Goal: Task Accomplishment & Management: Manage account settings

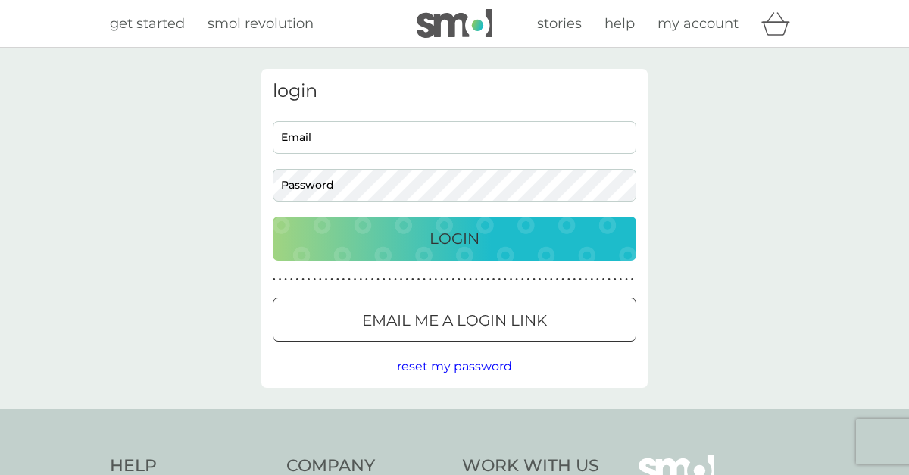
type input "[EMAIL_ADDRESS][DOMAIN_NAME]"
click at [417, 238] on div "Login" at bounding box center [454, 238] width 333 height 24
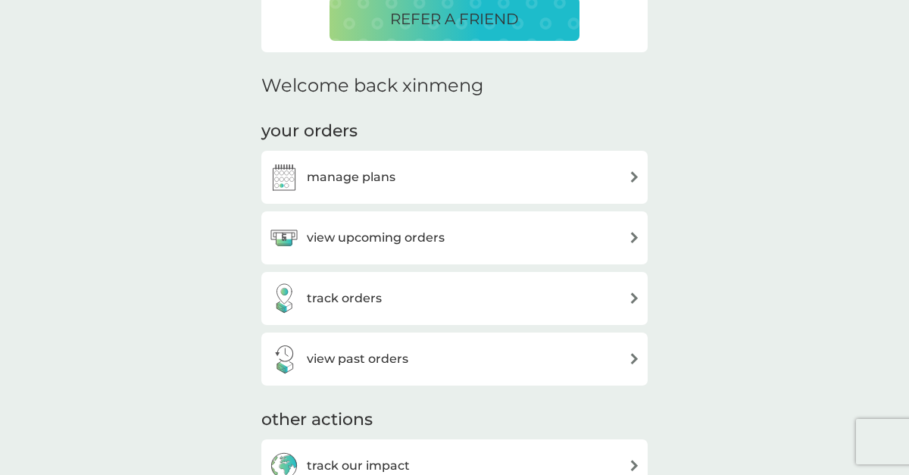
scroll to position [434, 0]
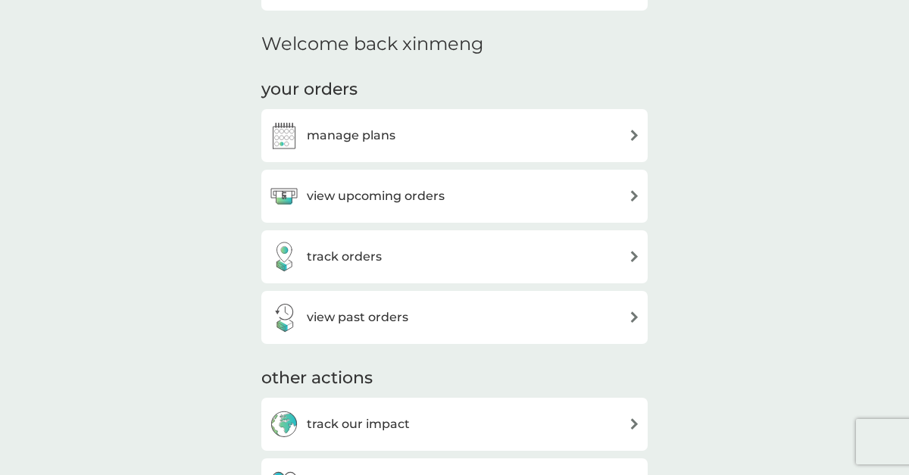
click at [538, 135] on div "manage plans" at bounding box center [454, 135] width 371 height 30
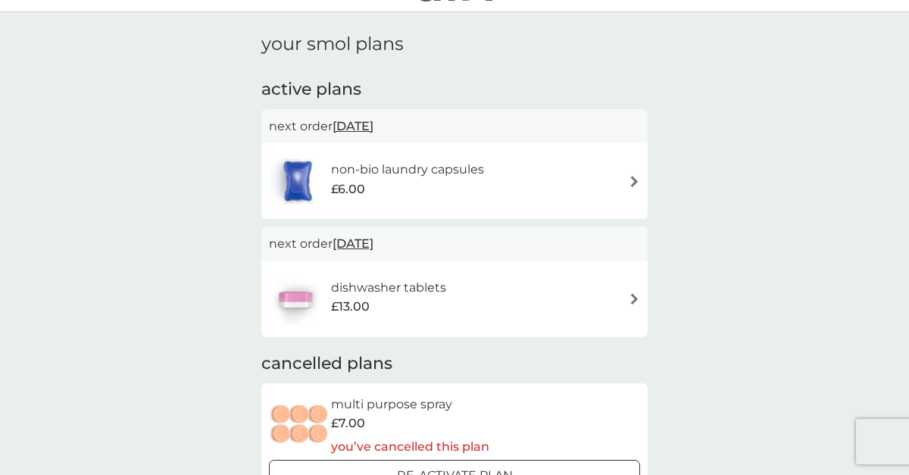
scroll to position [27, 0]
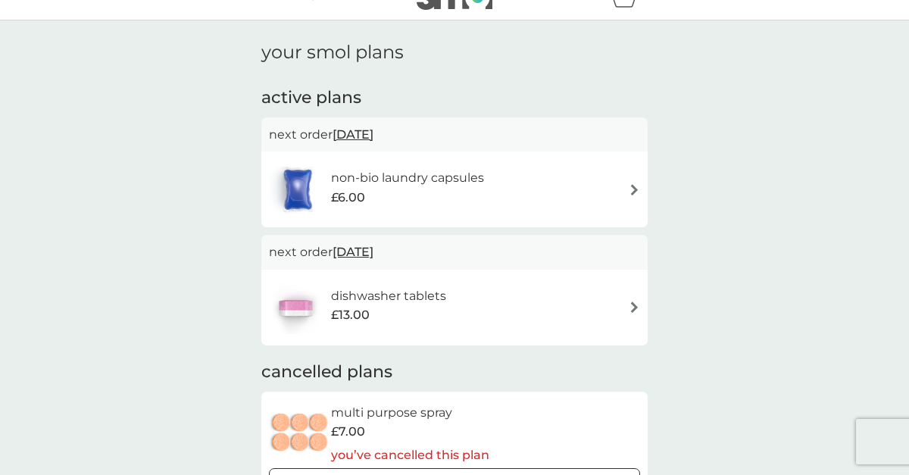
click at [507, 305] on div "dishwasher tablets £13.00" at bounding box center [454, 307] width 371 height 53
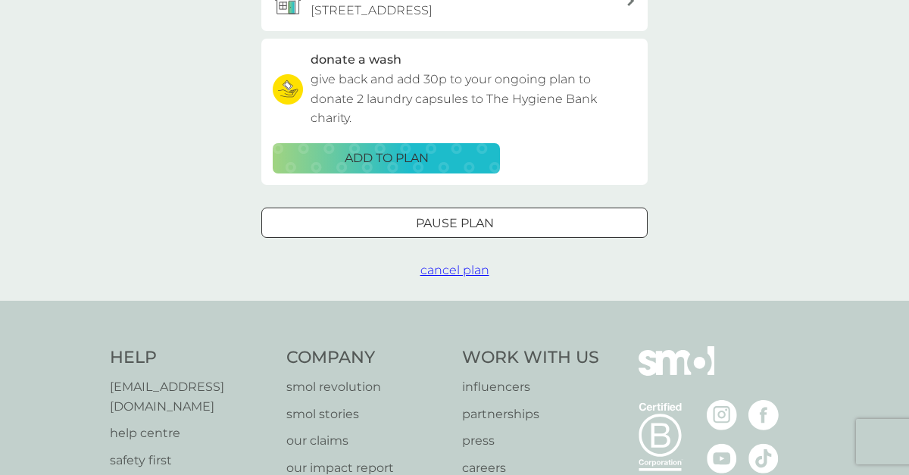
scroll to position [479, 0]
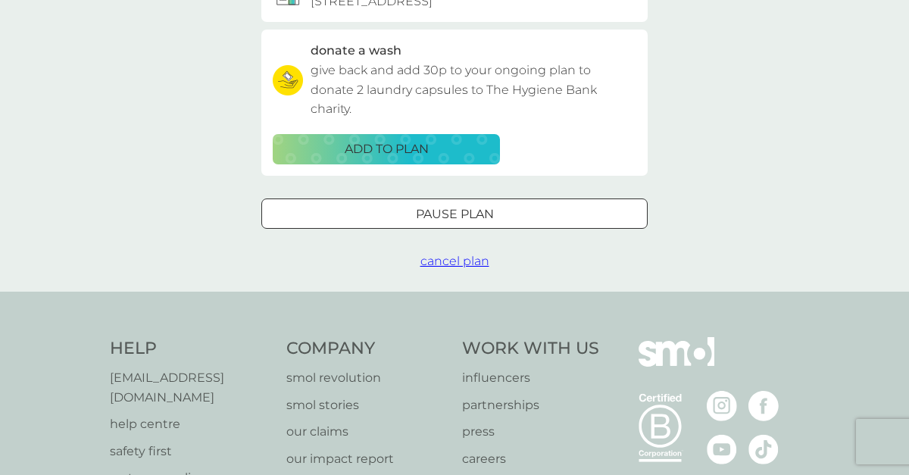
click at [471, 268] on span "cancel plan" at bounding box center [454, 261] width 69 height 14
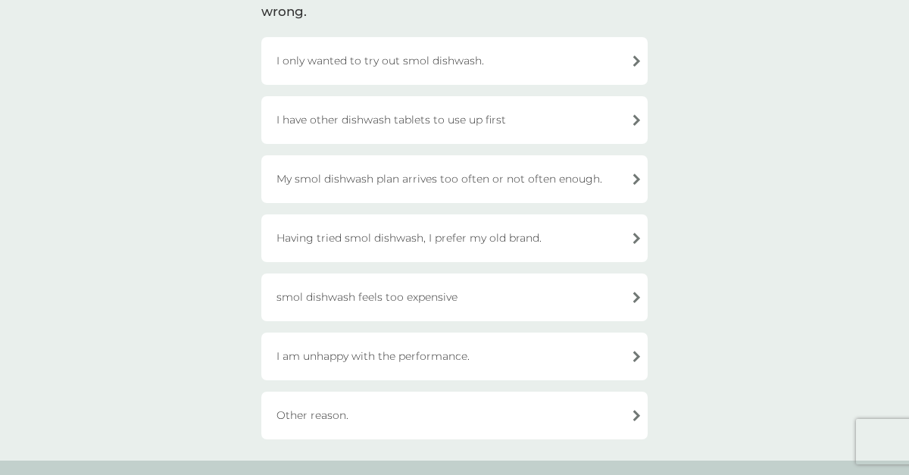
scroll to position [155, 0]
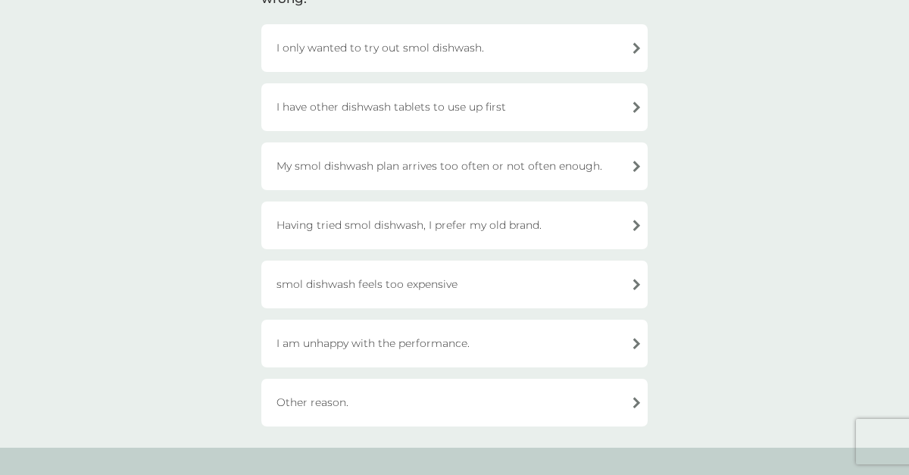
click at [553, 223] on div "Having tried smol dishwash, I prefer my old brand." at bounding box center [454, 225] width 386 height 48
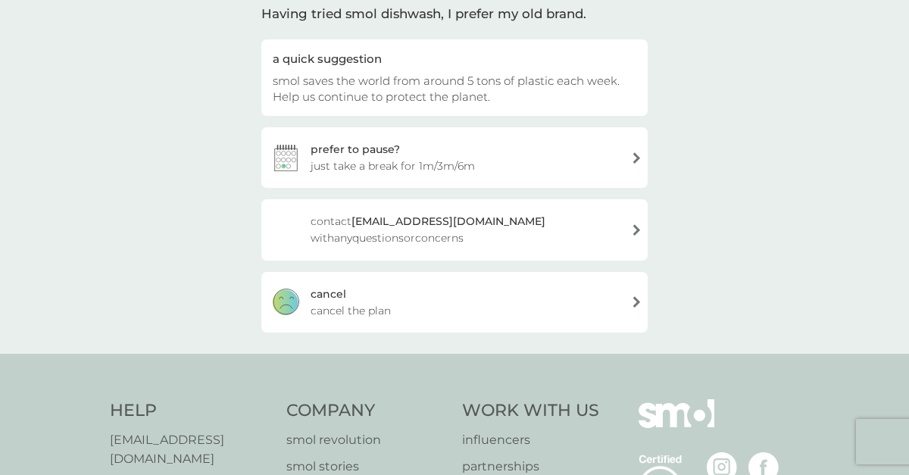
scroll to position [154, 0]
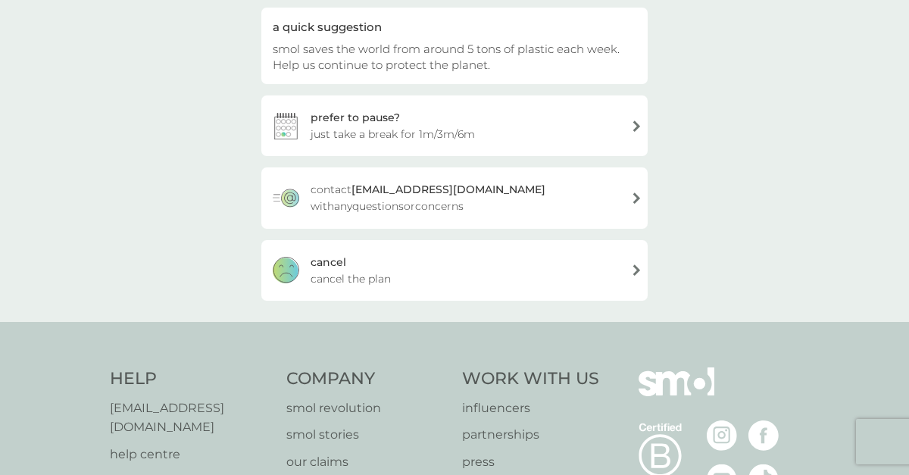
click at [600, 255] on div "cancel cancel the plan" at bounding box center [454, 270] width 386 height 61
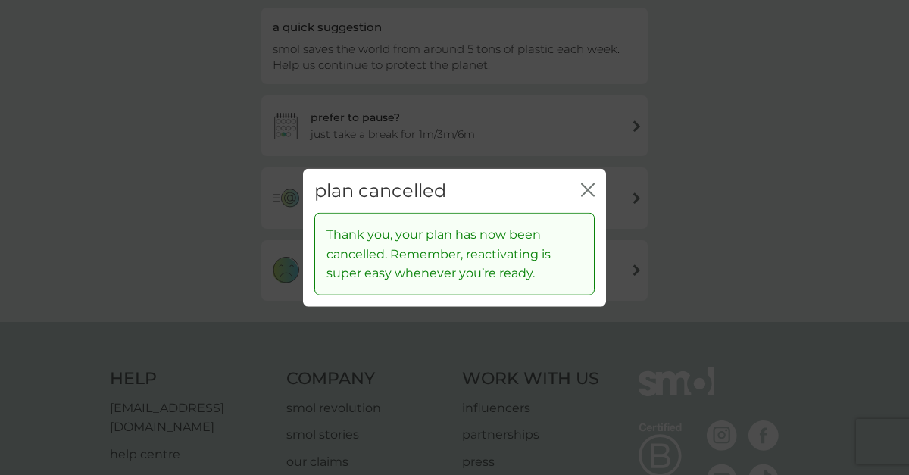
click at [578, 190] on div "plan cancelled close" at bounding box center [454, 190] width 303 height 45
click at [585, 184] on icon "close" at bounding box center [588, 190] width 14 height 14
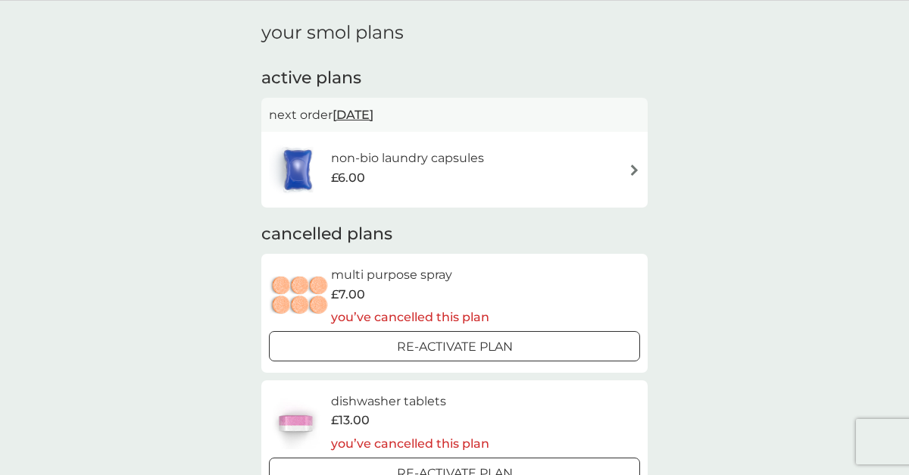
scroll to position [36, 0]
